Goal: Information Seeking & Learning: Learn about a topic

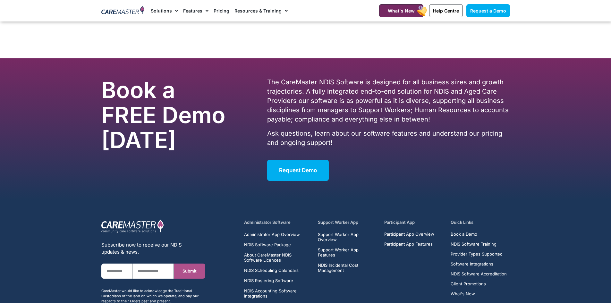
scroll to position [3831, 0]
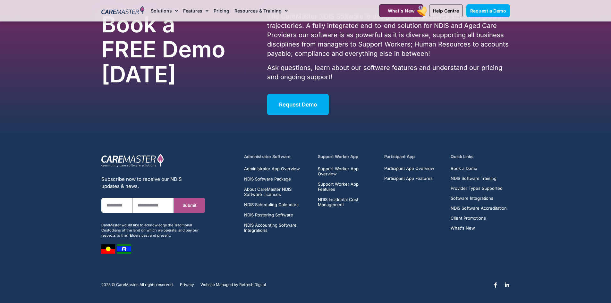
click at [402, 170] on li "Participant App Overview" at bounding box center [409, 169] width 50 height 7
click at [401, 170] on li "Participant App Overview" at bounding box center [409, 169] width 50 height 7
click at [399, 168] on span "Participant App Overview" at bounding box center [409, 168] width 50 height 5
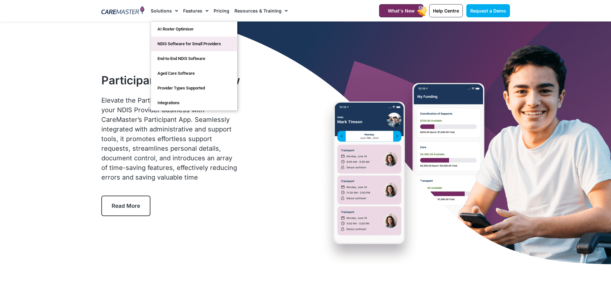
click at [187, 43] on link "NDIS Software for Small Providers" at bounding box center [194, 44] width 86 height 15
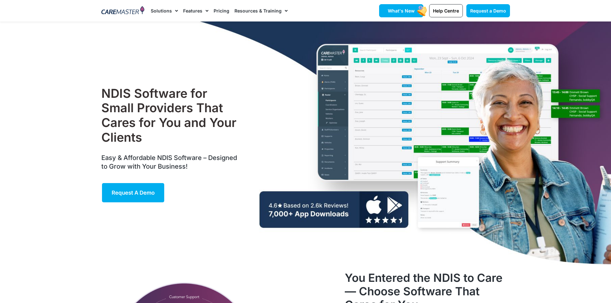
click at [406, 13] on span "What's New" at bounding box center [401, 10] width 27 height 5
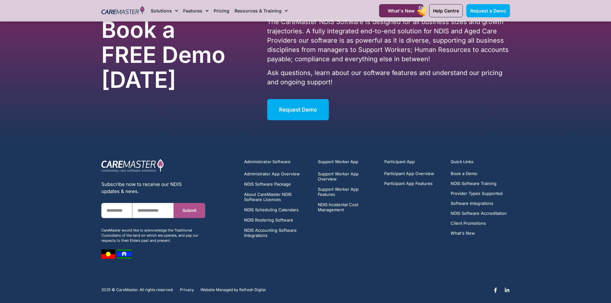
scroll to position [1224, 0]
